Goal: Find specific page/section: Find specific page/section

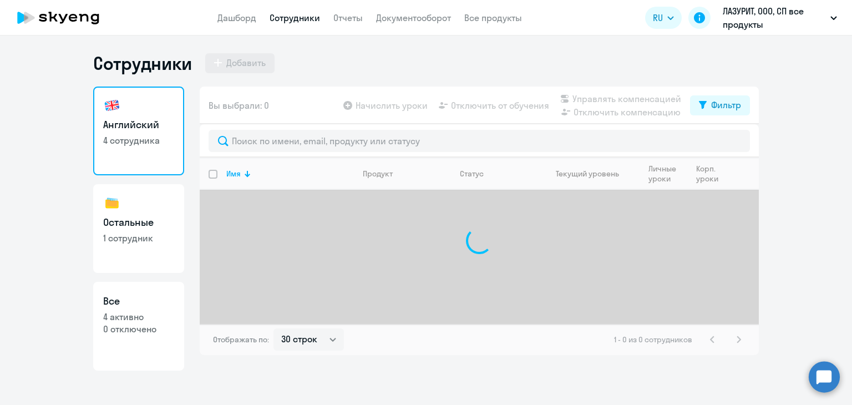
select select "30"
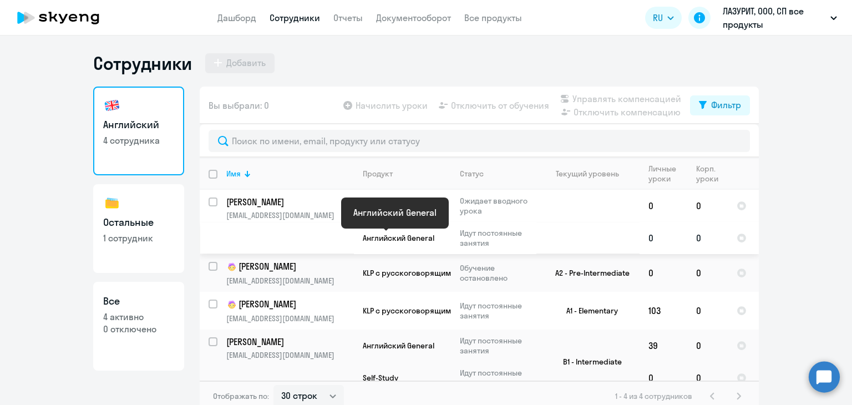
scroll to position [16, 0]
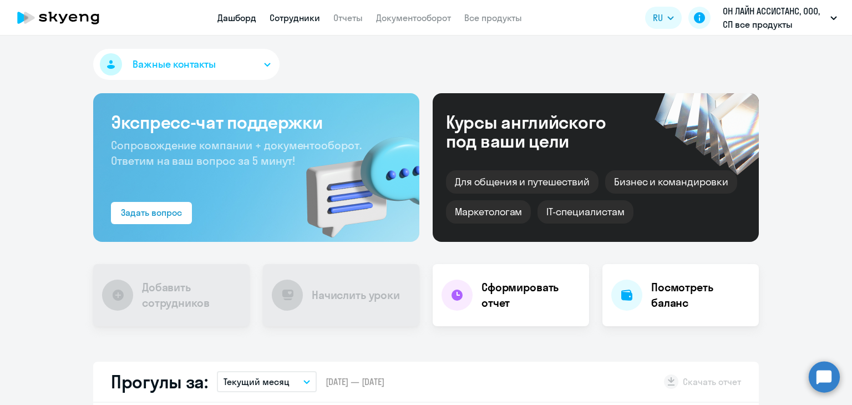
click at [297, 18] on link "Сотрудники" at bounding box center [295, 17] width 50 height 11
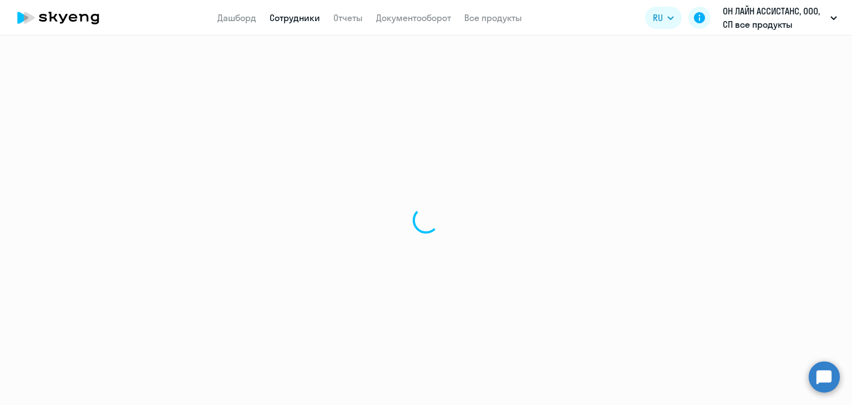
select select "30"
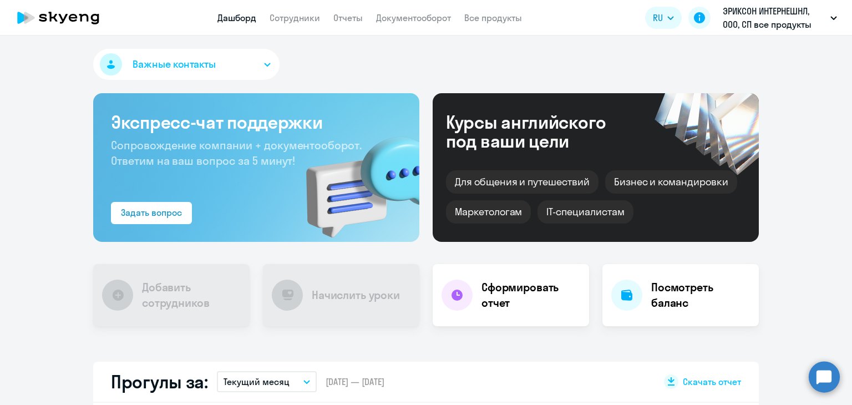
click at [295, 25] on app-header "Дашборд Сотрудники Отчеты Документооборот Все продукты Дашборд Сотрудники Отчет…" at bounding box center [426, 18] width 852 height 36
select select "30"
click at [297, 14] on link "Сотрудники" at bounding box center [295, 17] width 50 height 11
select select "30"
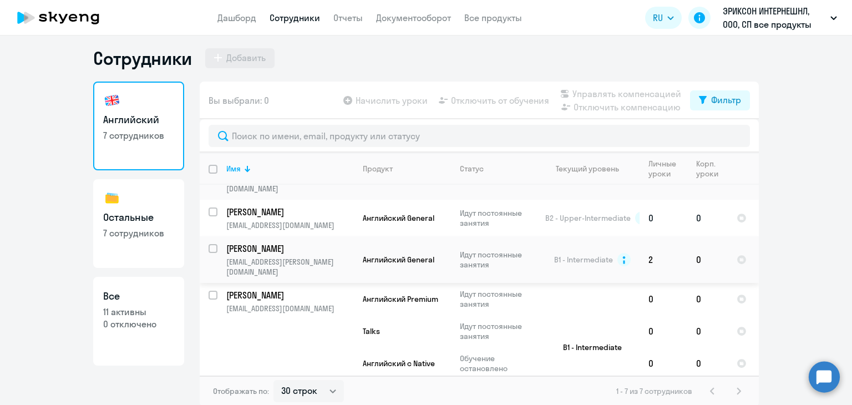
scroll to position [7, 0]
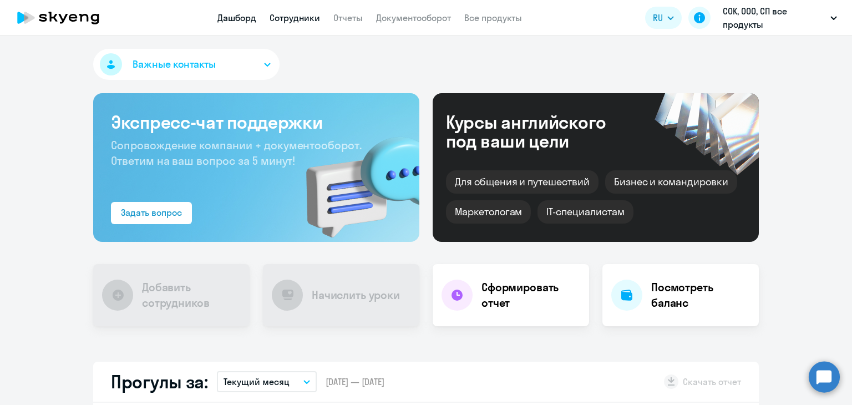
drag, startPoint x: 0, startPoint y: 0, endPoint x: 302, endPoint y: 15, distance: 302.7
click at [302, 15] on link "Сотрудники" at bounding box center [295, 17] width 50 height 11
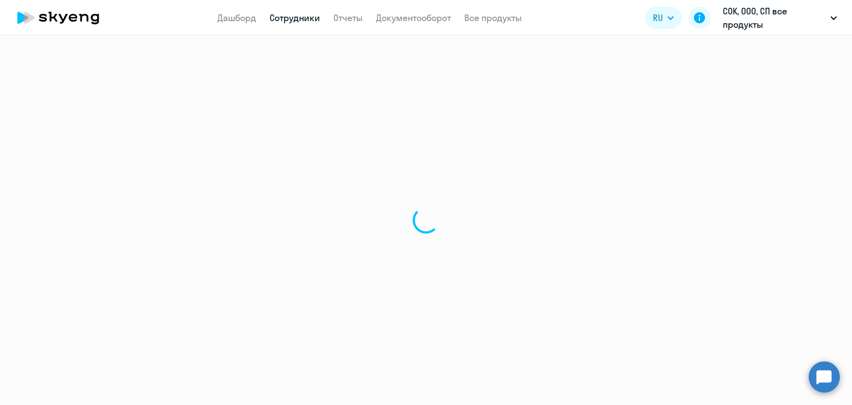
select select "30"
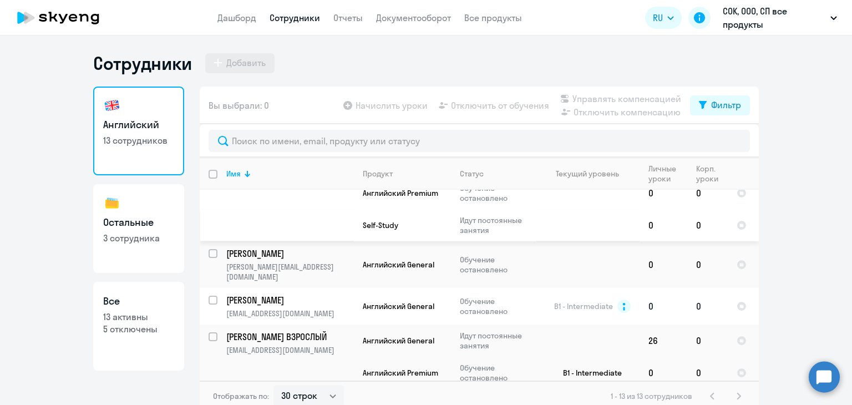
scroll to position [504, 0]
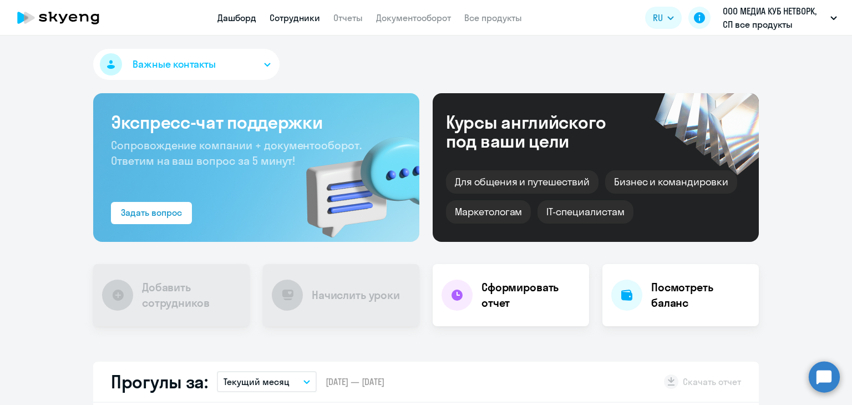
click at [287, 18] on link "Сотрудники" at bounding box center [295, 17] width 50 height 11
select select "30"
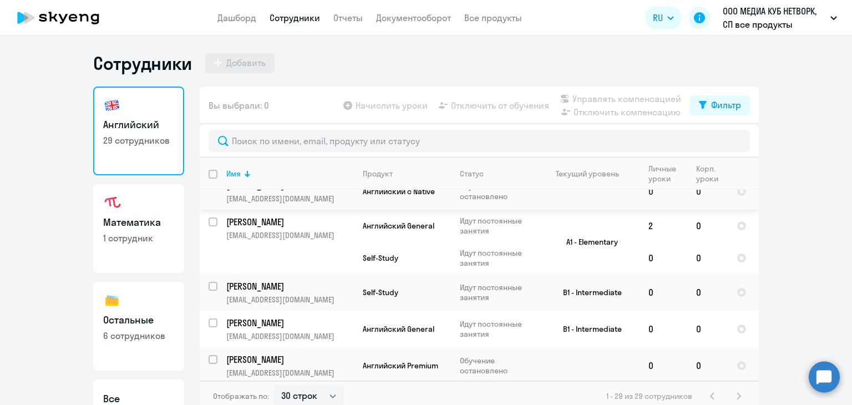
scroll to position [1199, 0]
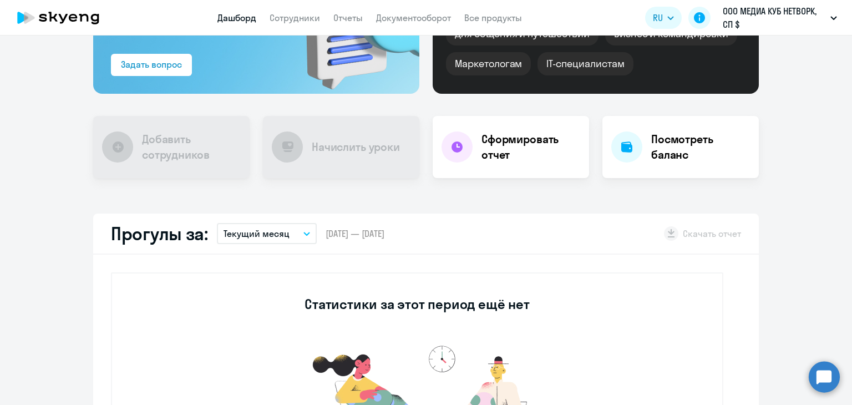
scroll to position [222, 0]
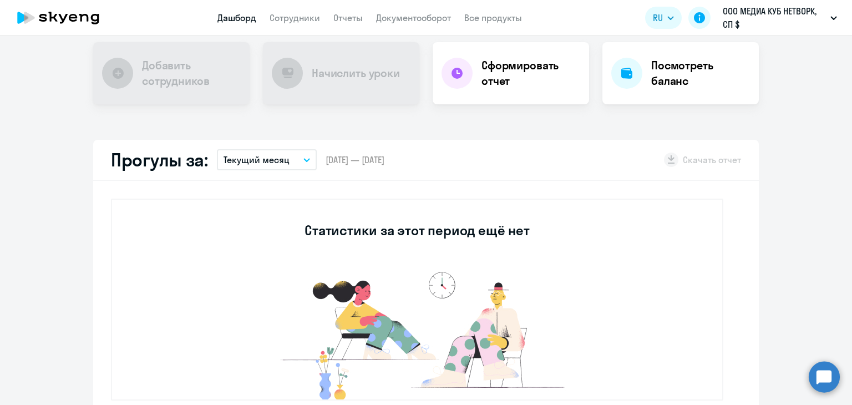
select select "30"
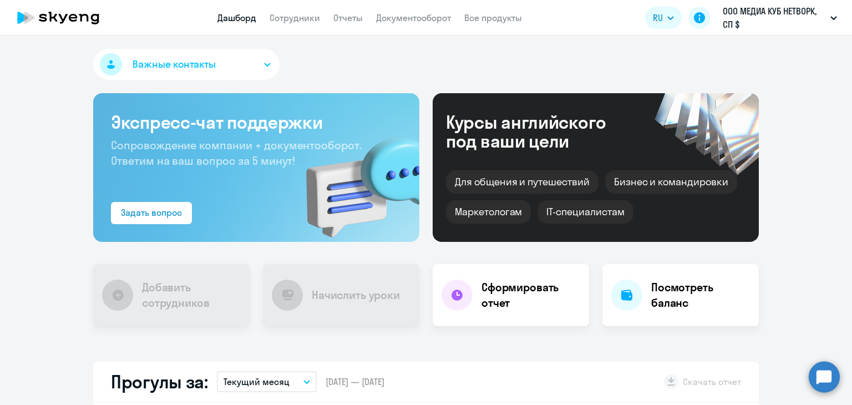
click at [293, 11] on app-menu-item-link "Сотрудники" at bounding box center [295, 18] width 50 height 14
click at [295, 31] on app-header "Дашборд Сотрудники Отчеты Документооборот Все продукты Дашборд Сотрудники Отчет…" at bounding box center [426, 18] width 852 height 36
click at [295, 13] on link "Сотрудники" at bounding box center [295, 17] width 50 height 11
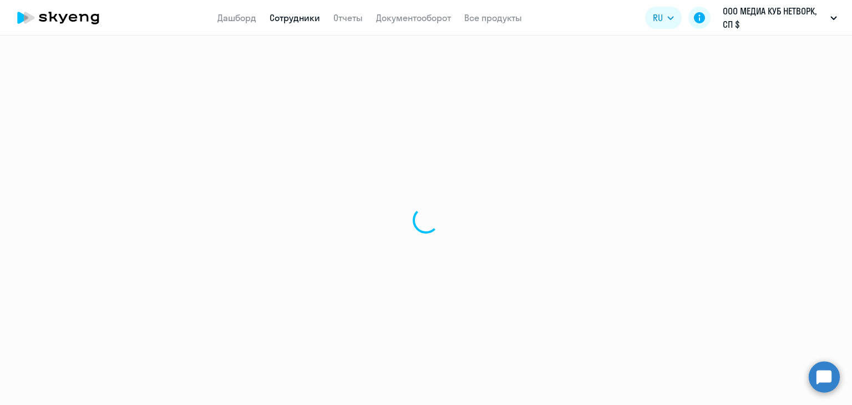
select select "30"
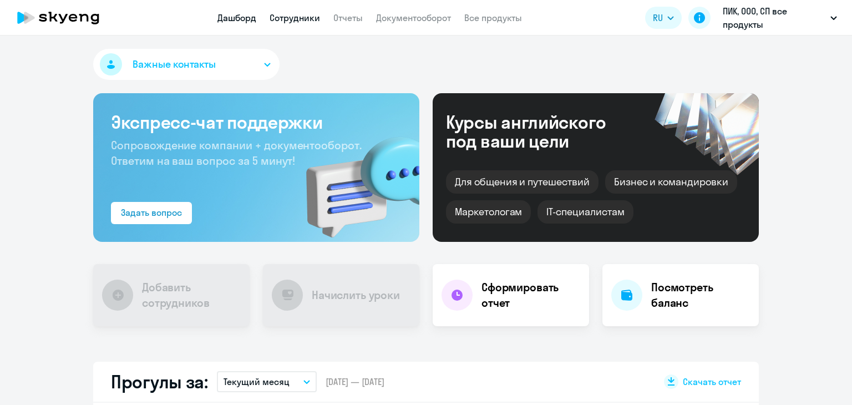
click at [317, 22] on link "Сотрудники" at bounding box center [295, 17] width 50 height 11
select select "30"
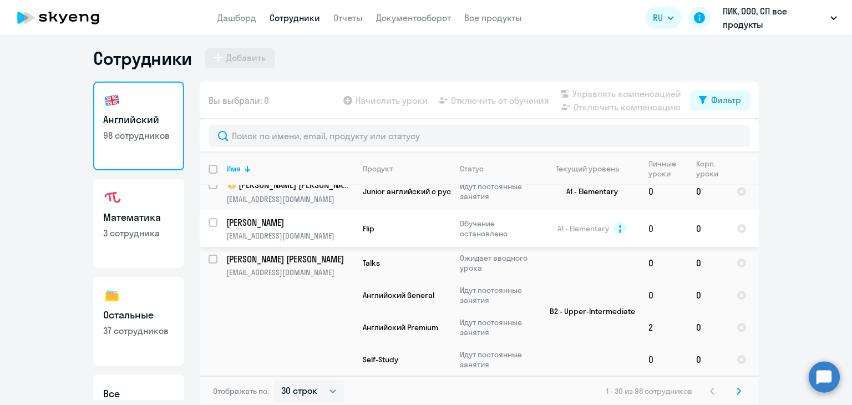
scroll to position [7, 0]
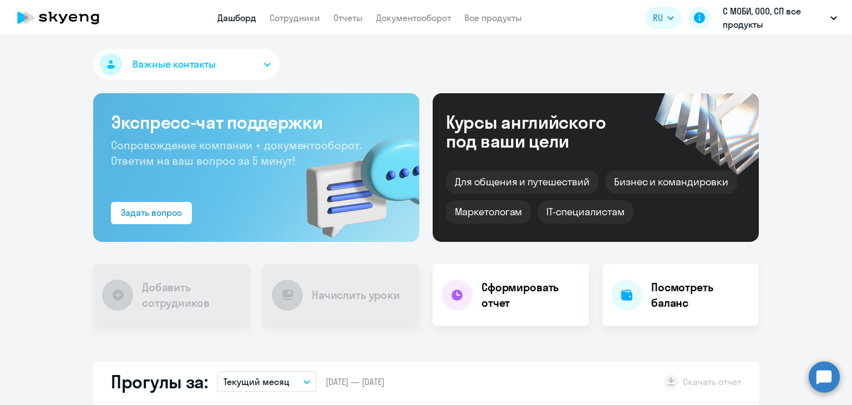
click at [306, 24] on app-menu-item-link "Сотрудники" at bounding box center [295, 18] width 50 height 14
select select "30"
click at [305, 17] on link "Сотрудники" at bounding box center [295, 17] width 50 height 11
select select "30"
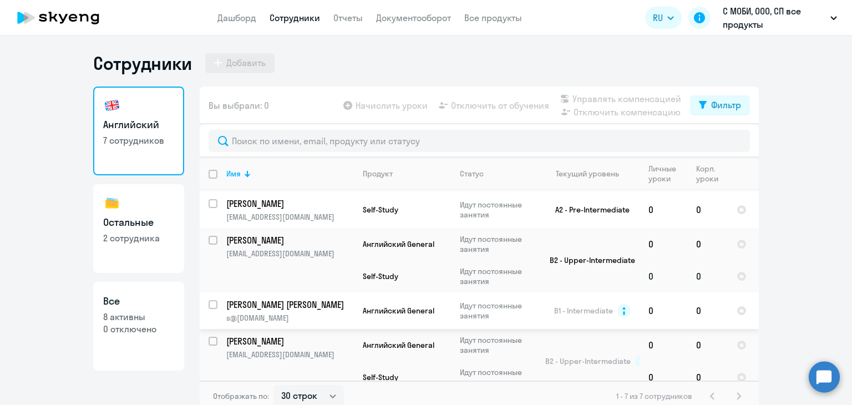
scroll to position [181, 0]
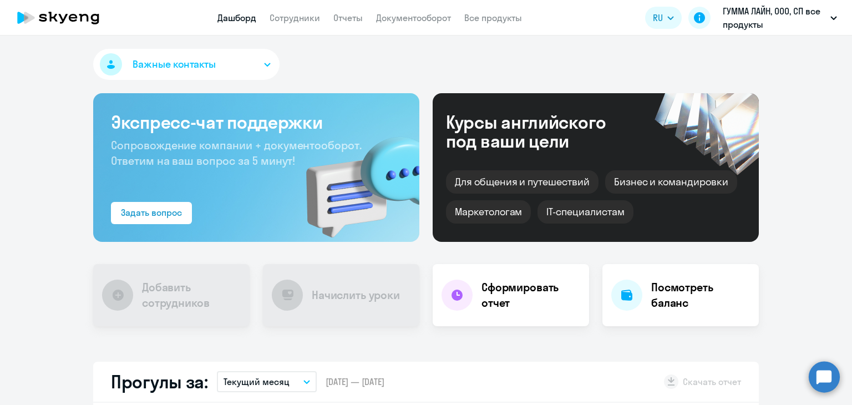
click at [302, 14] on link "Сотрудники" at bounding box center [295, 17] width 50 height 11
select select "30"
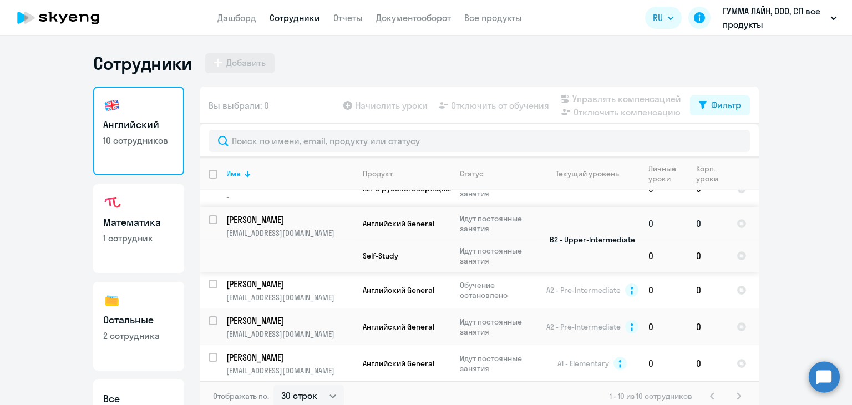
scroll to position [264, 0]
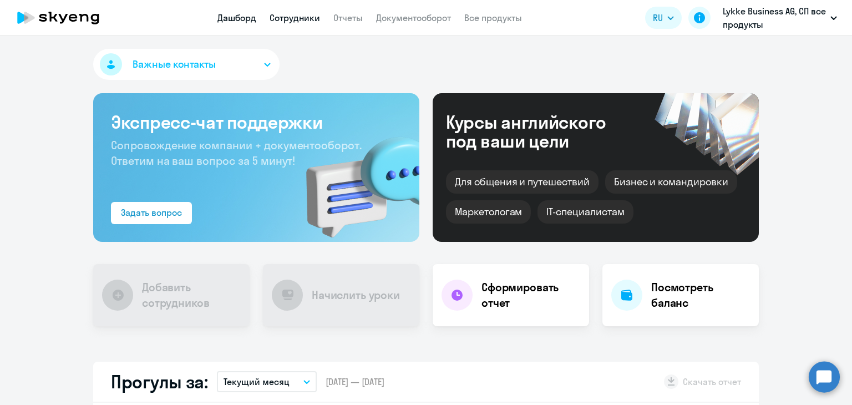
click at [310, 23] on link "Сотрудники" at bounding box center [295, 17] width 50 height 11
select select "30"
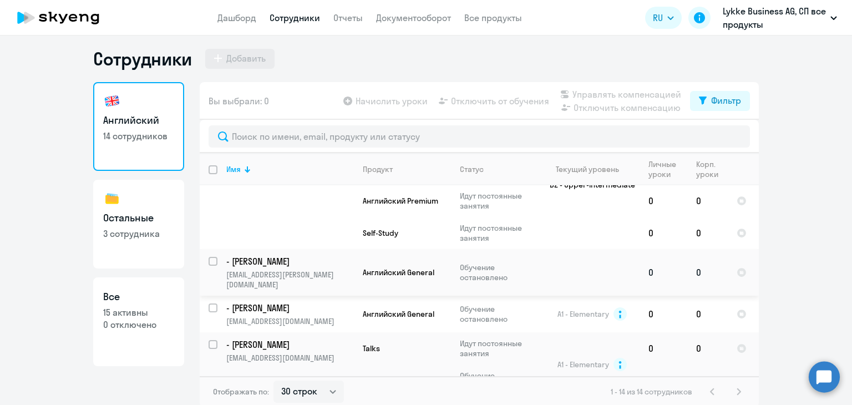
scroll to position [7, 0]
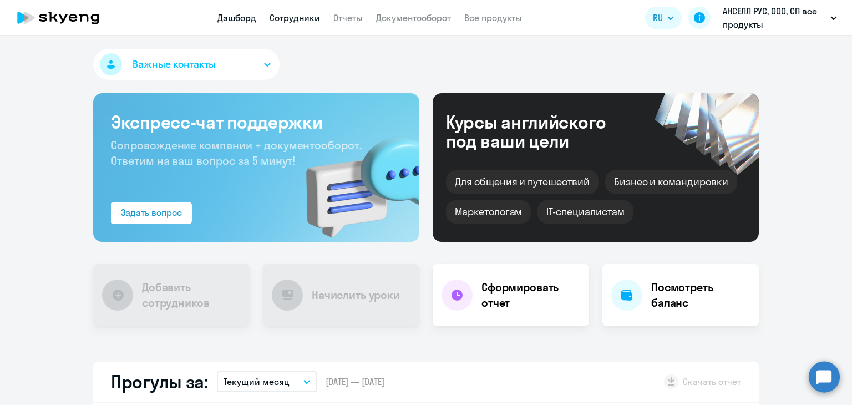
click at [300, 17] on link "Сотрудники" at bounding box center [295, 17] width 50 height 11
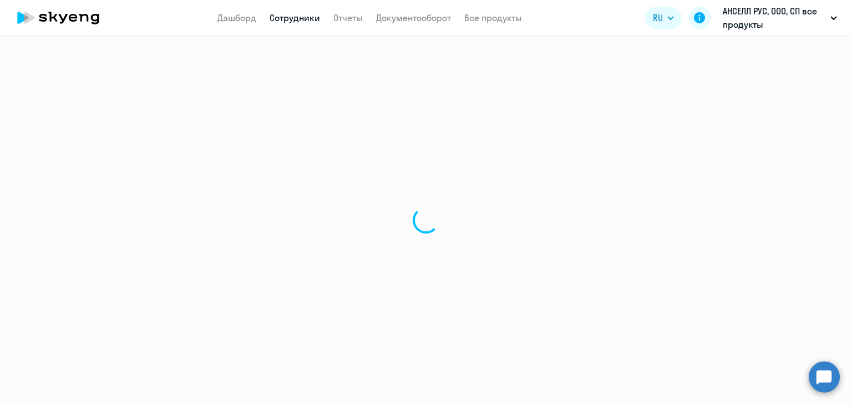
select select "30"
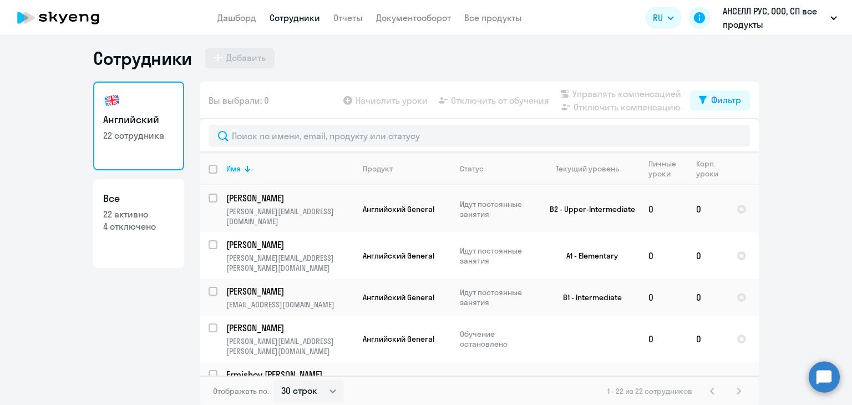
scroll to position [7, 0]
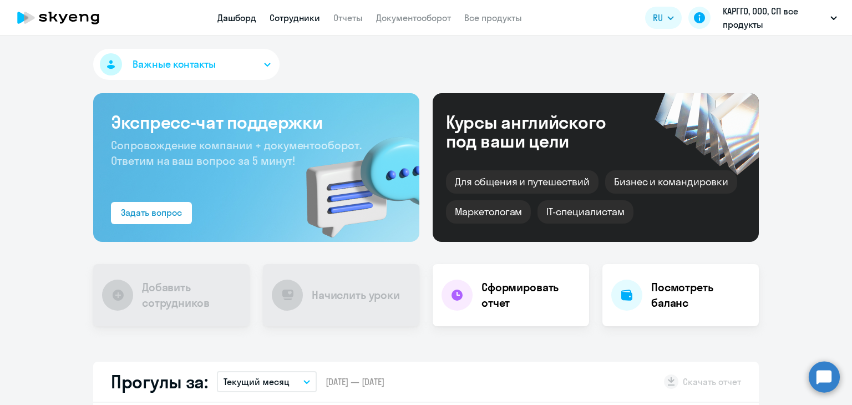
click at [291, 18] on link "Сотрудники" at bounding box center [295, 17] width 50 height 11
select select "30"
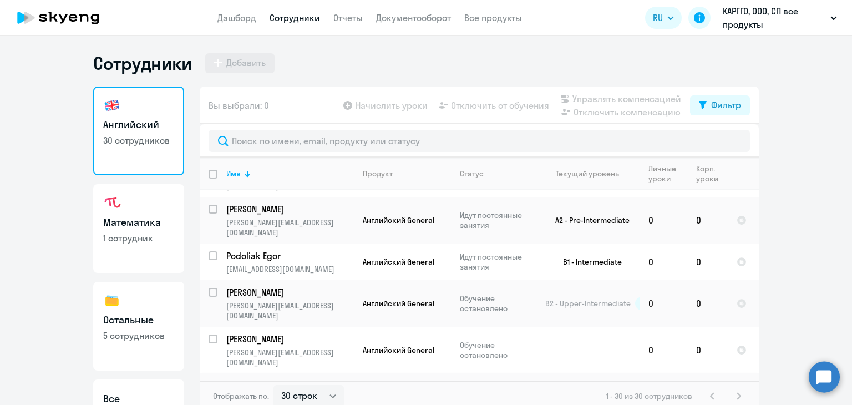
scroll to position [1037, 0]
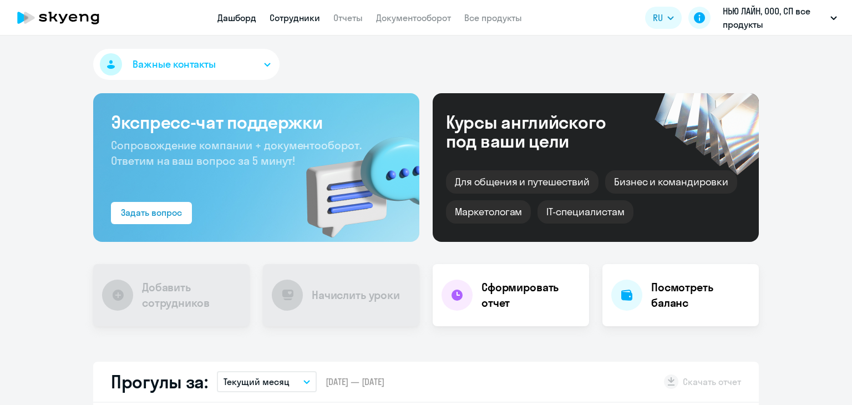
click at [312, 23] on link "Сотрудники" at bounding box center [295, 17] width 50 height 11
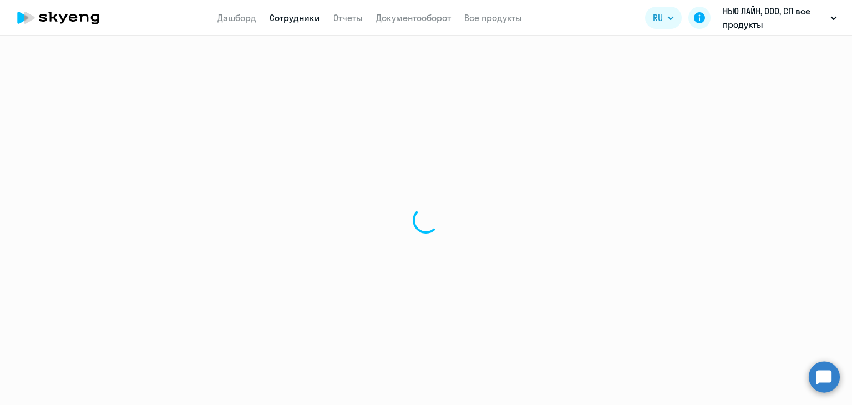
select select "30"
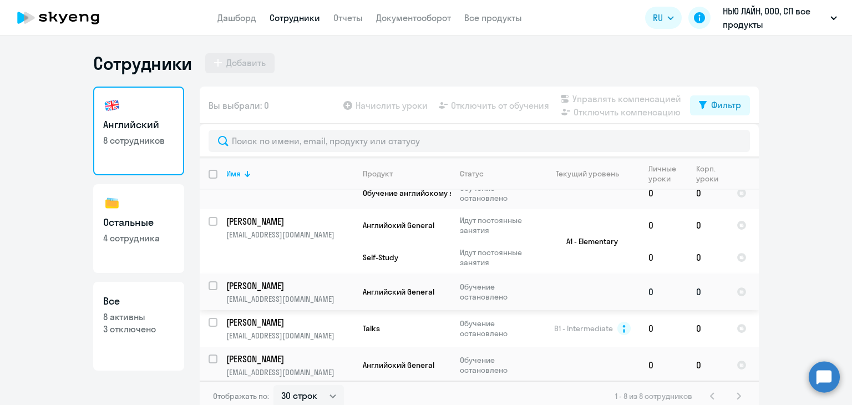
scroll to position [189, 0]
